Goal: Find specific page/section: Find specific page/section

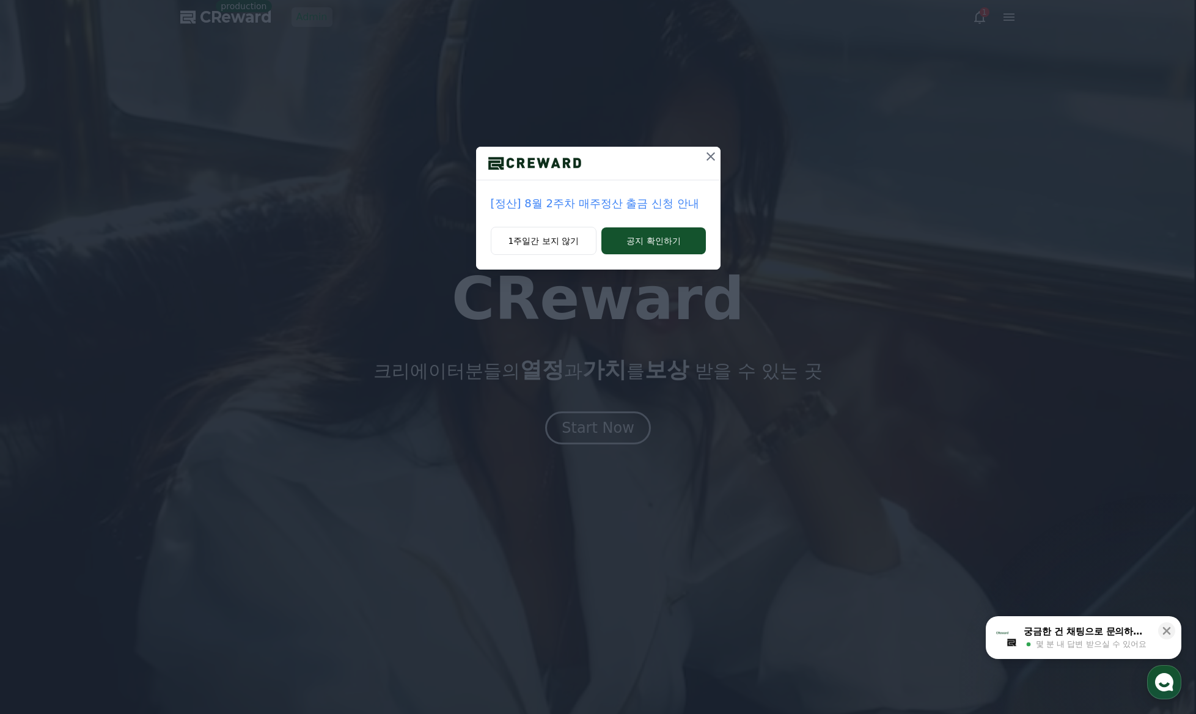
click at [712, 157] on icon at bounding box center [710, 156] width 15 height 15
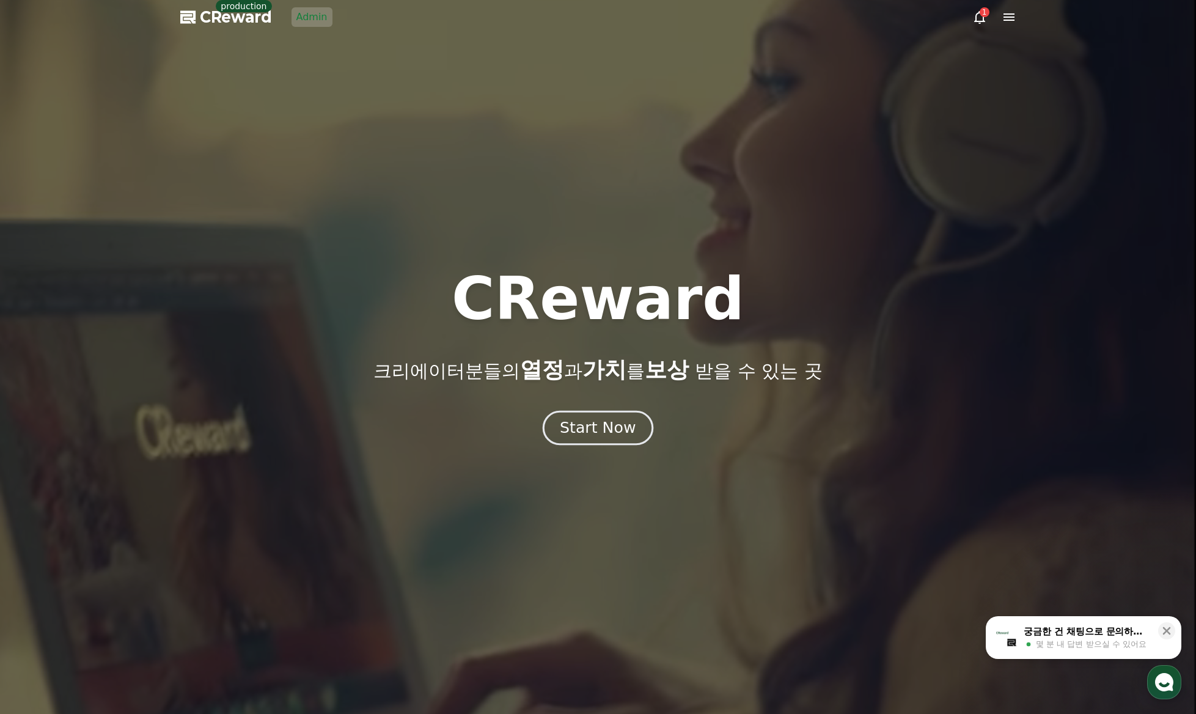
click at [591, 429] on div "Start Now" at bounding box center [598, 427] width 76 height 21
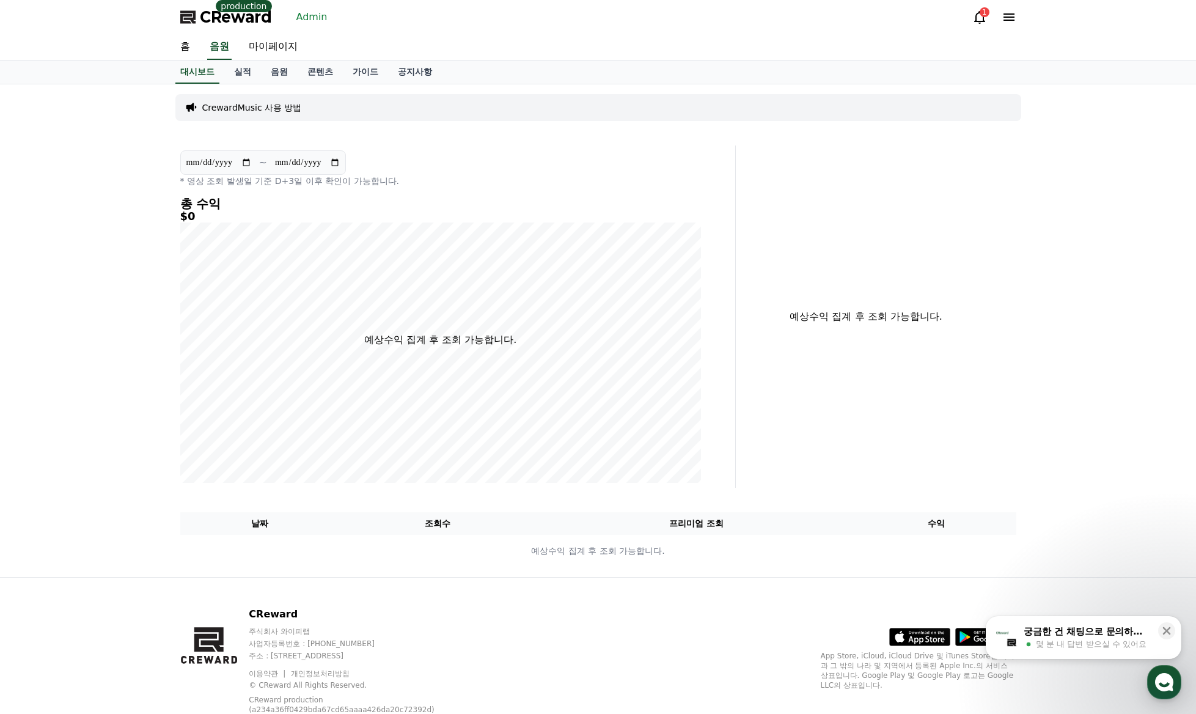
click at [298, 21] on link "Admin" at bounding box center [311, 17] width 41 height 20
